Goal: Information Seeking & Learning: Learn about a topic

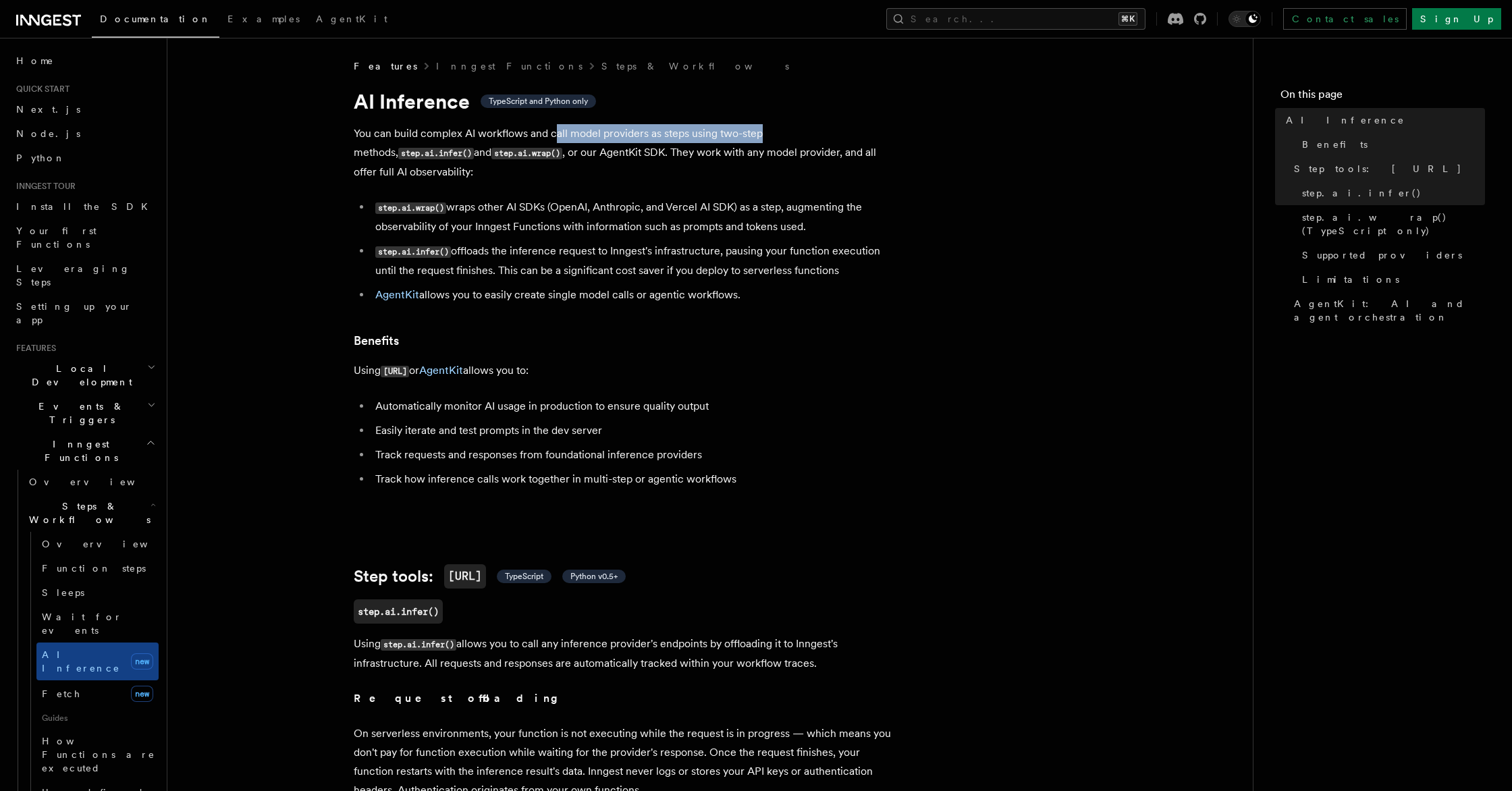
drag, startPoint x: 557, startPoint y: 131, endPoint x: 759, endPoint y: 131, distance: 202.0
click at [759, 131] on p "You can build complex AI workflows and call model providers as steps using two-…" at bounding box center [623, 152] width 540 height 58
click at [740, 139] on p "You can build complex AI workflows and call model providers as steps using two-…" at bounding box center [623, 152] width 540 height 58
drag, startPoint x: 460, startPoint y: 153, endPoint x: 551, endPoint y: 152, distance: 91.0
click at [548, 152] on p "You can build complex AI workflows and call model providers as steps using two-…" at bounding box center [623, 152] width 540 height 58
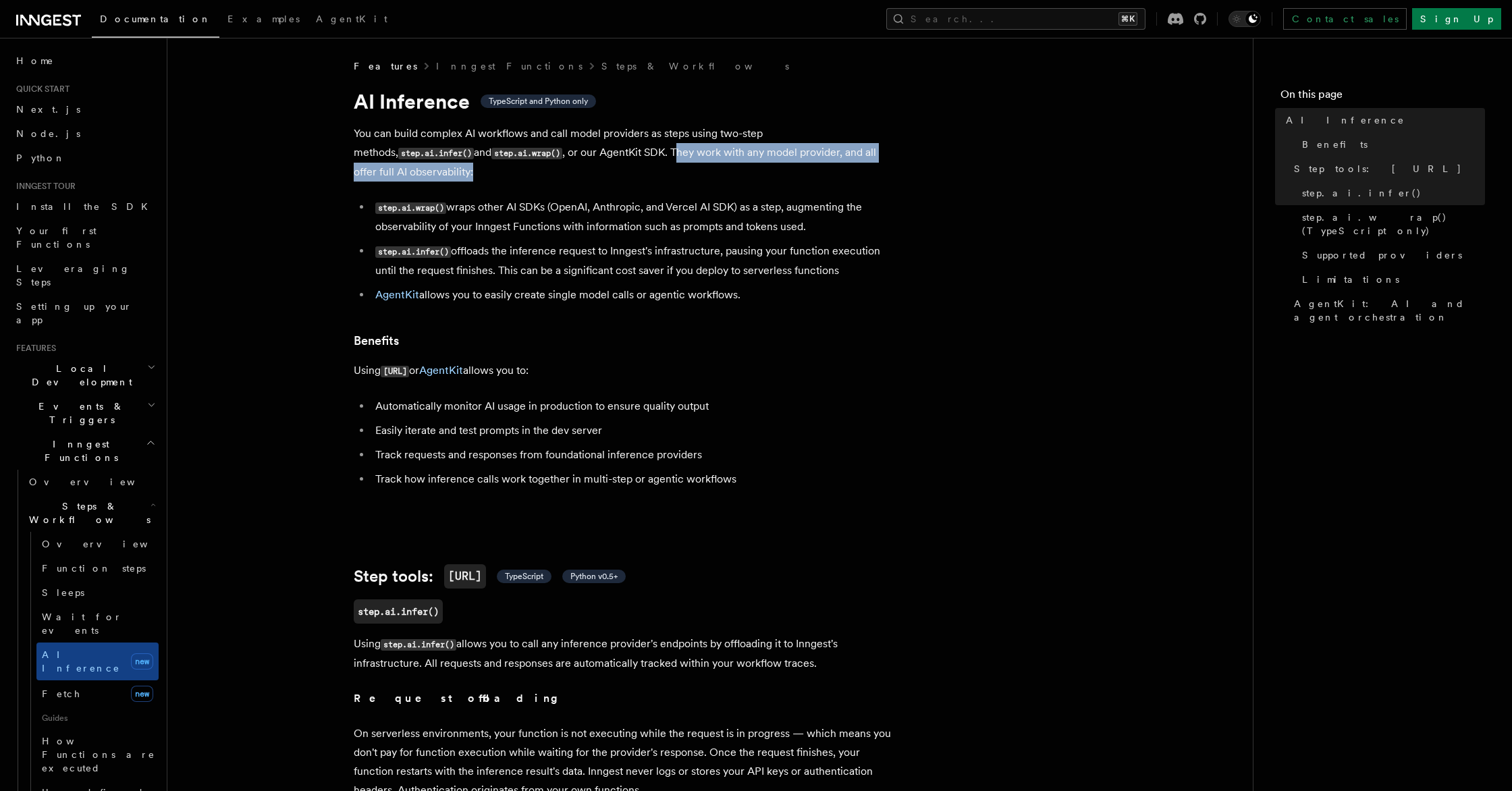
drag, startPoint x: 562, startPoint y: 152, endPoint x: 880, endPoint y: 154, distance: 318.0
click at [880, 154] on p "You can build complex AI workflows and call model providers as steps using two-…" at bounding box center [623, 152] width 540 height 58
click at [879, 155] on p "You can build complex AI workflows and call model providers as steps using two-…" at bounding box center [623, 152] width 540 height 58
drag, startPoint x: 879, startPoint y: 154, endPoint x: 801, endPoint y: 156, distance: 78.0
click at [801, 156] on p "You can build complex AI workflows and call model providers as steps using two-…" at bounding box center [623, 152] width 540 height 58
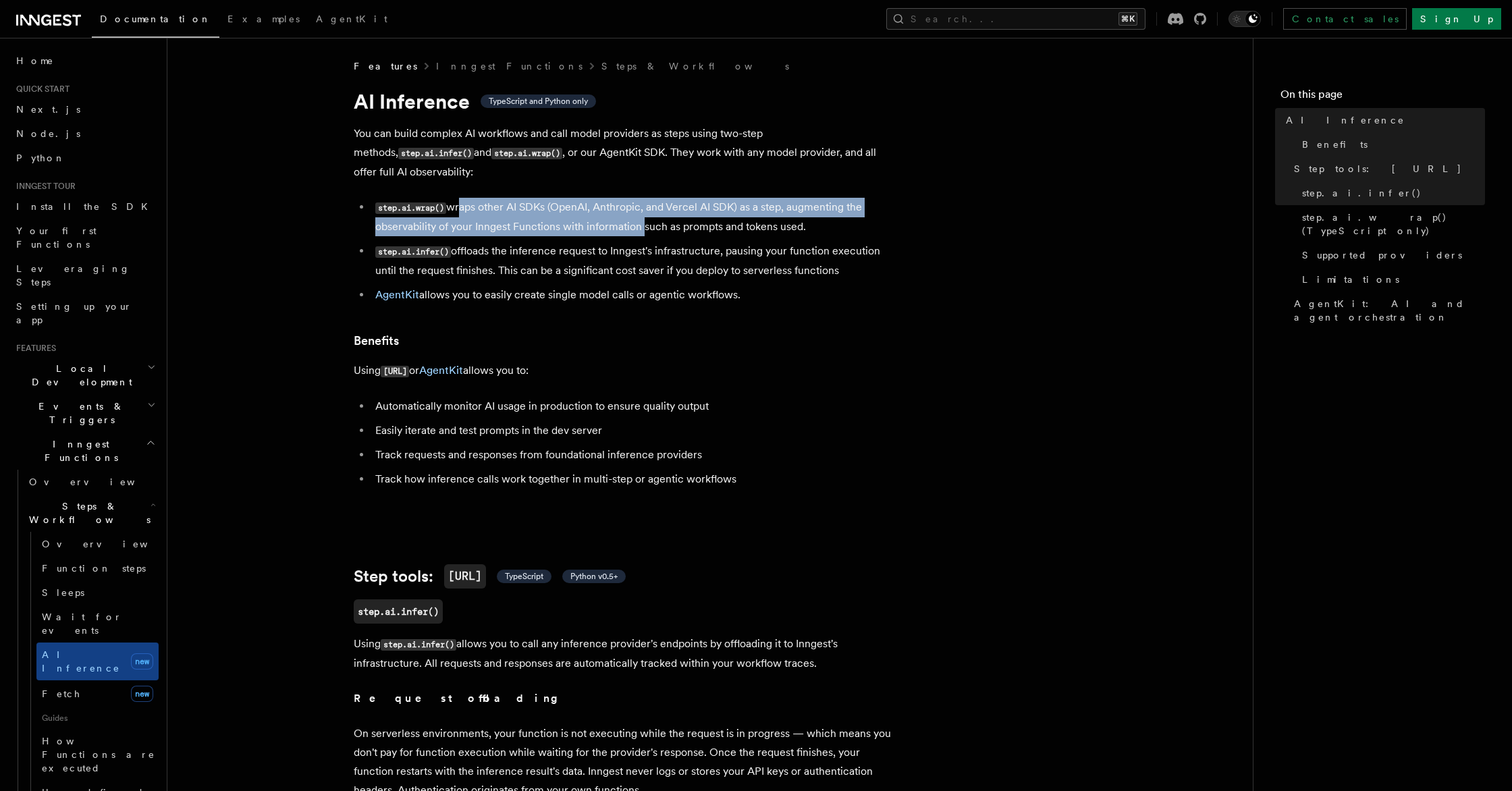
drag, startPoint x: 453, startPoint y: 192, endPoint x: 635, endPoint y: 209, distance: 182.8
click at [635, 209] on li "step.ai.wrap() wraps other AI SDKs (OpenAI, Anthropic, and Vercel AI SDK) as a …" at bounding box center [632, 217] width 522 height 38
drag, startPoint x: 469, startPoint y: 235, endPoint x: 893, endPoint y: 248, distance: 424.2
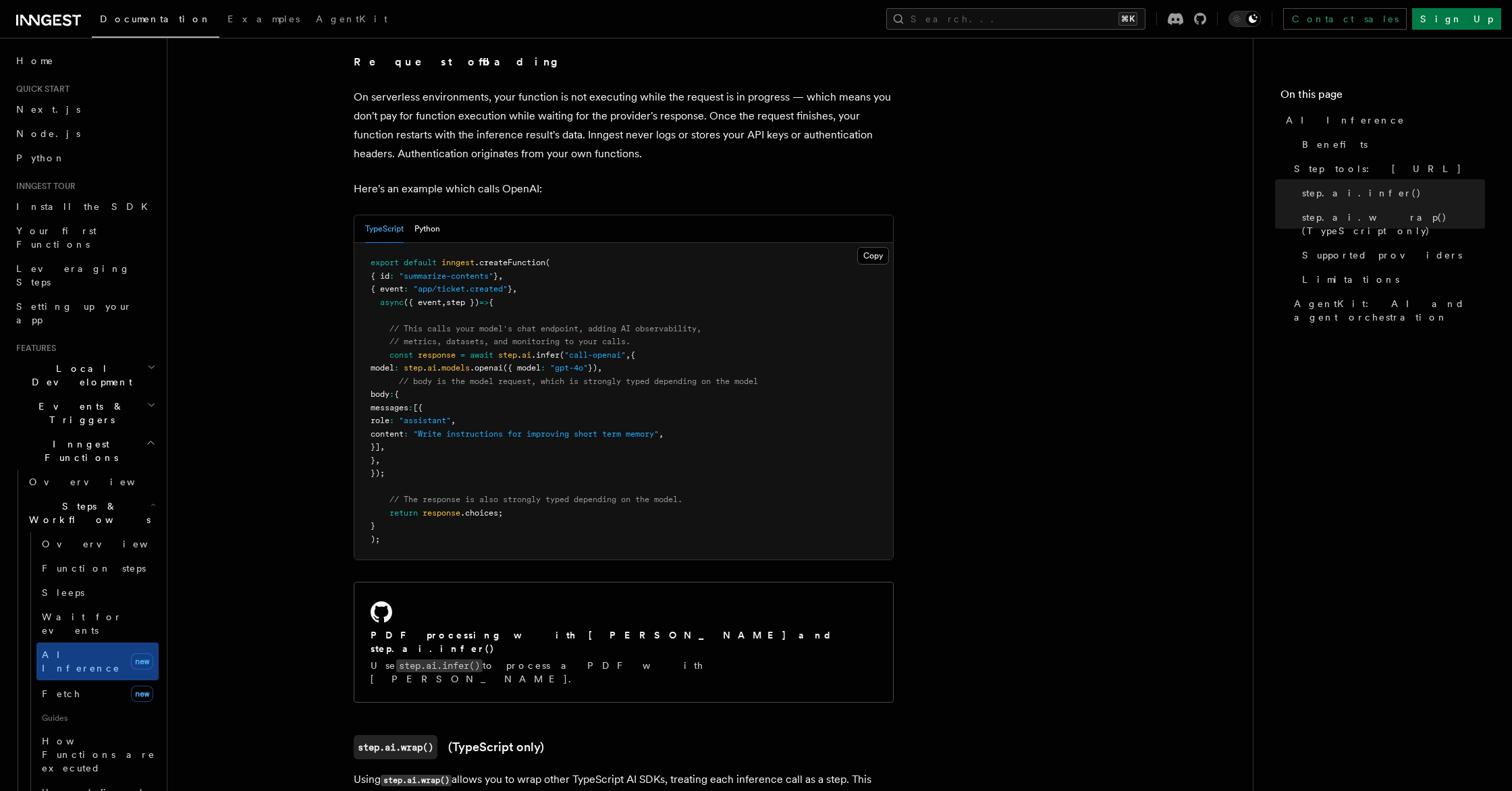
scroll to position [641, 0]
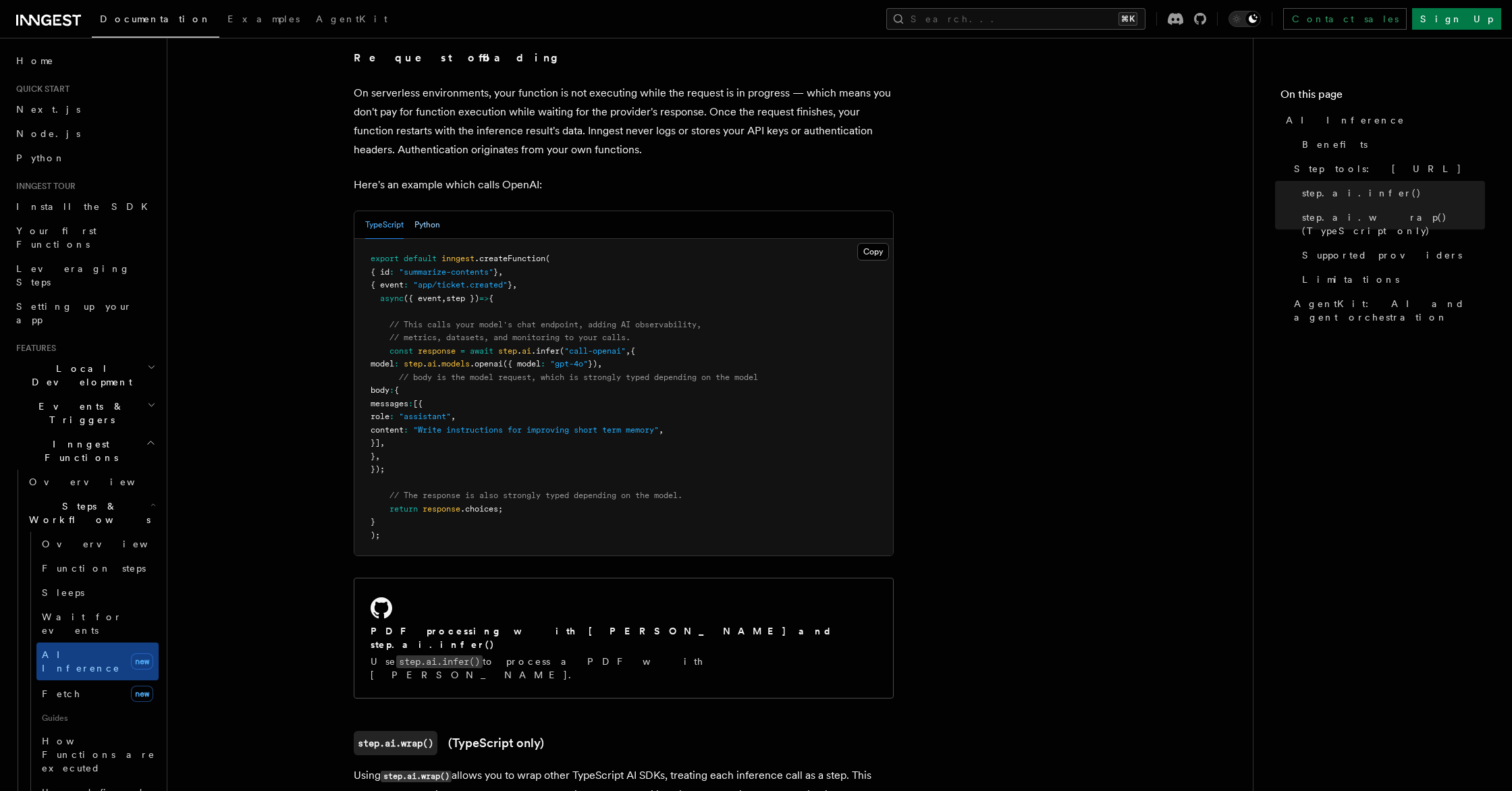
click at [428, 211] on button "Python" at bounding box center [428, 225] width 25 height 27
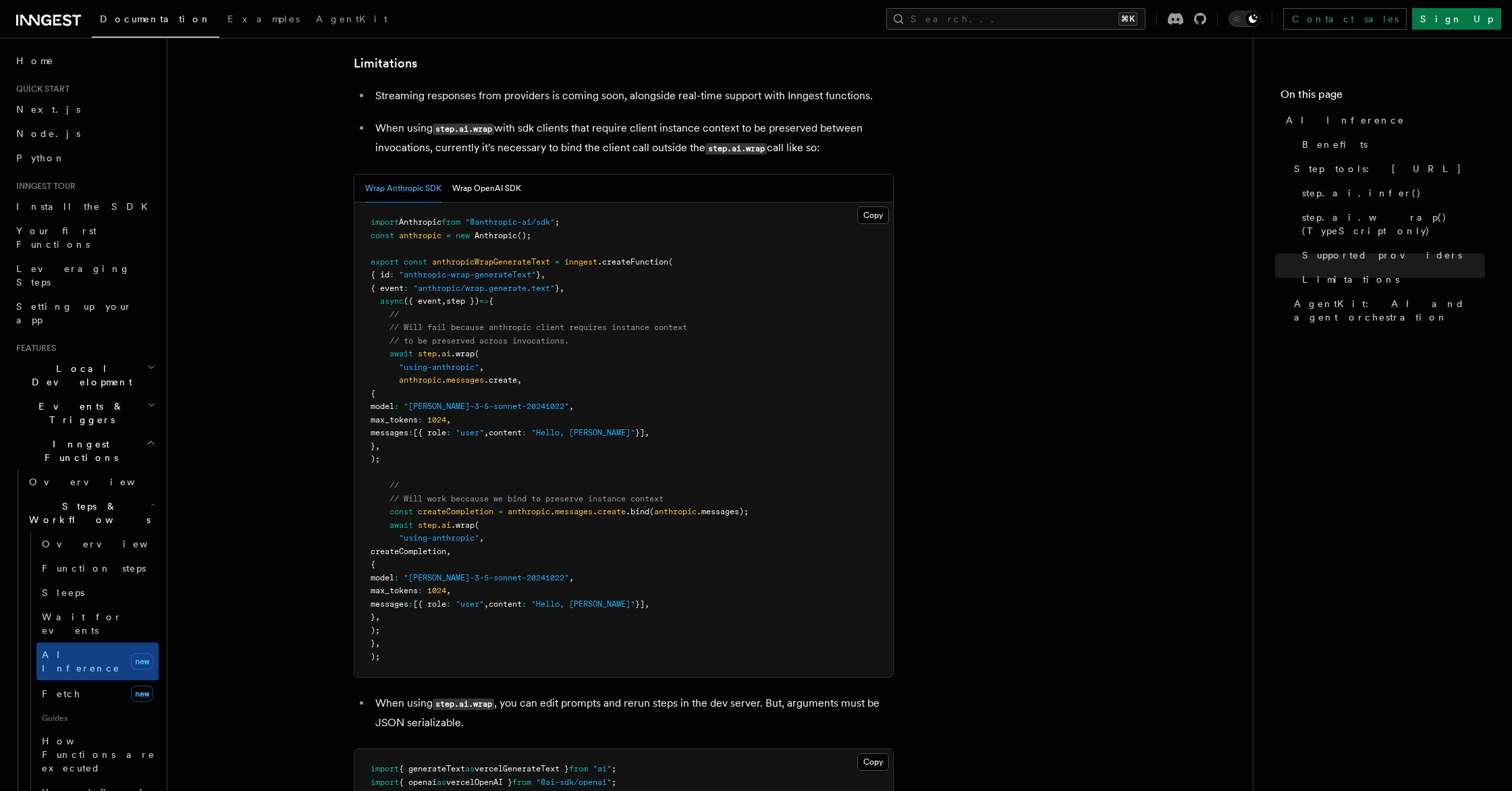
scroll to position [2115, 0]
